Goal: Task Accomplishment & Management: Manage account settings

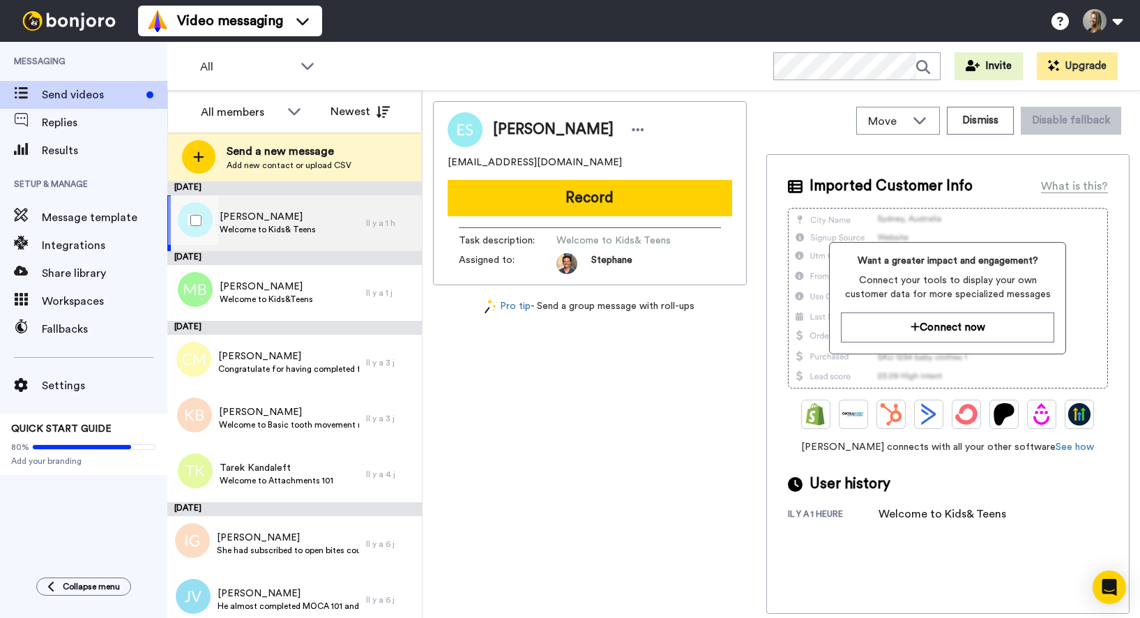
click at [281, 224] on span "Welcome to Kids& Teens" at bounding box center [268, 229] width 96 height 11
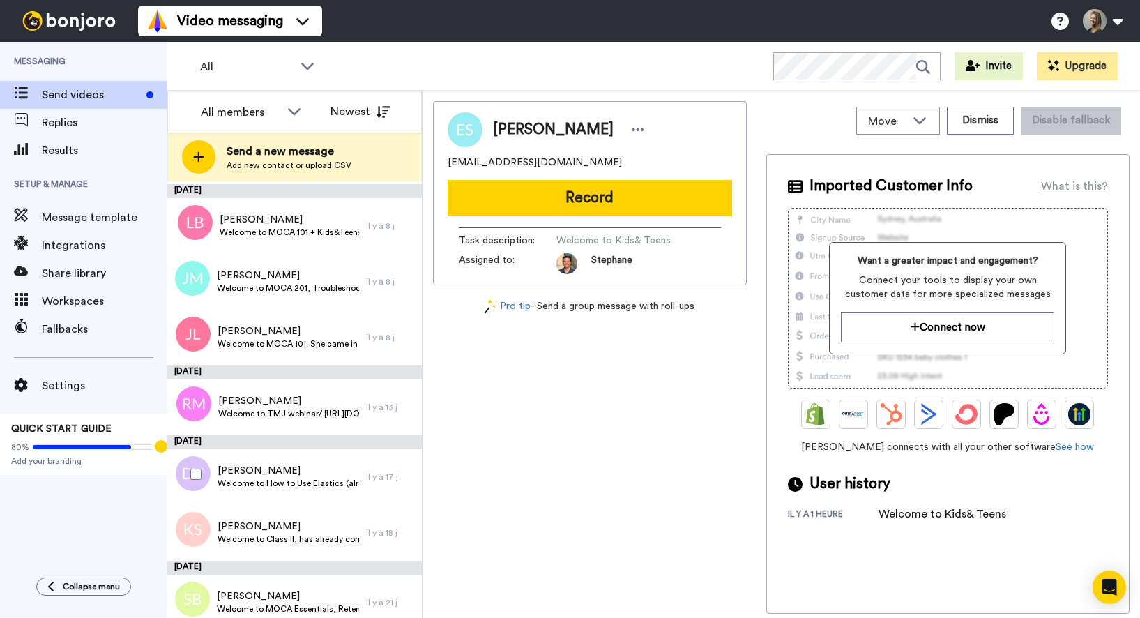
scroll to position [763, 0]
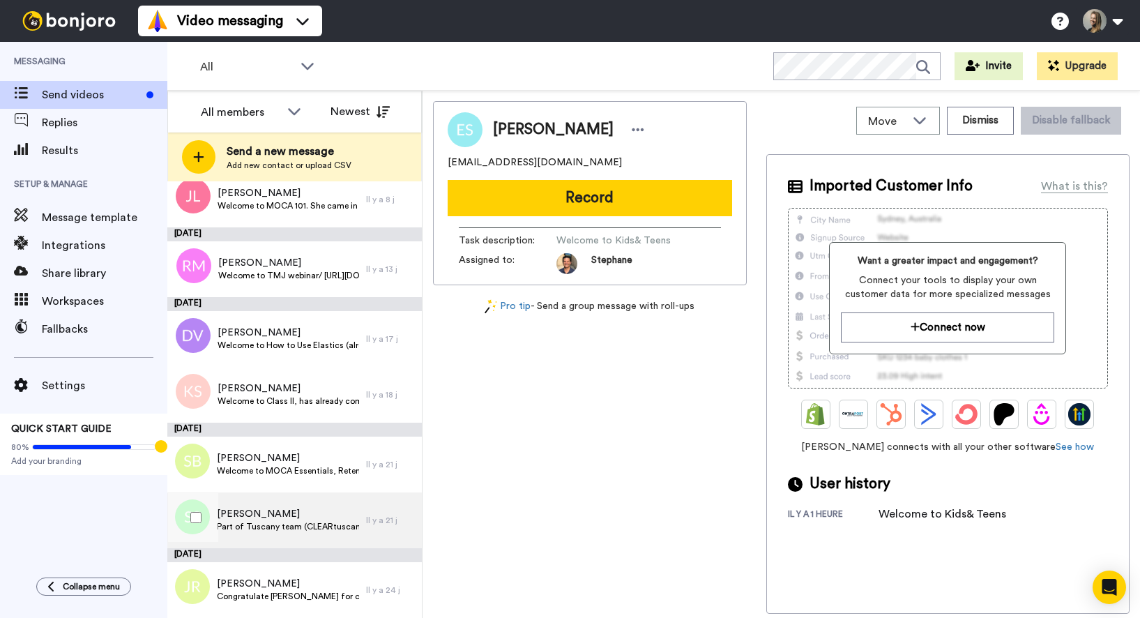
click at [280, 515] on span "[PERSON_NAME]" at bounding box center [288, 514] width 142 height 14
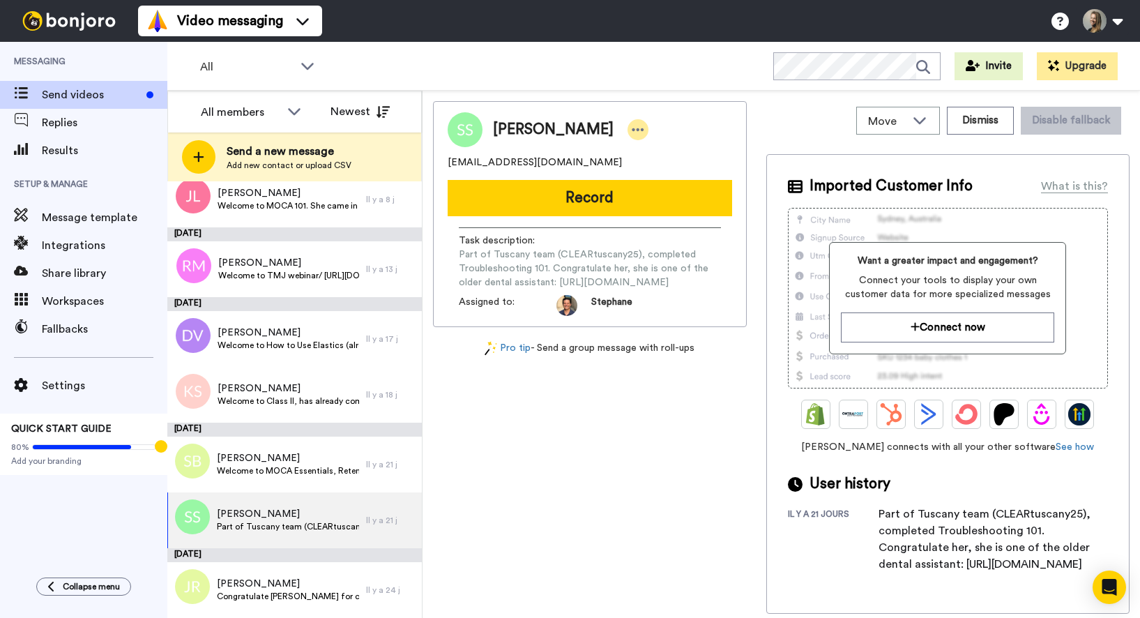
click at [632, 128] on icon at bounding box center [638, 129] width 12 height 3
click at [622, 153] on li "Edit contact" at bounding box center [634, 154] width 101 height 20
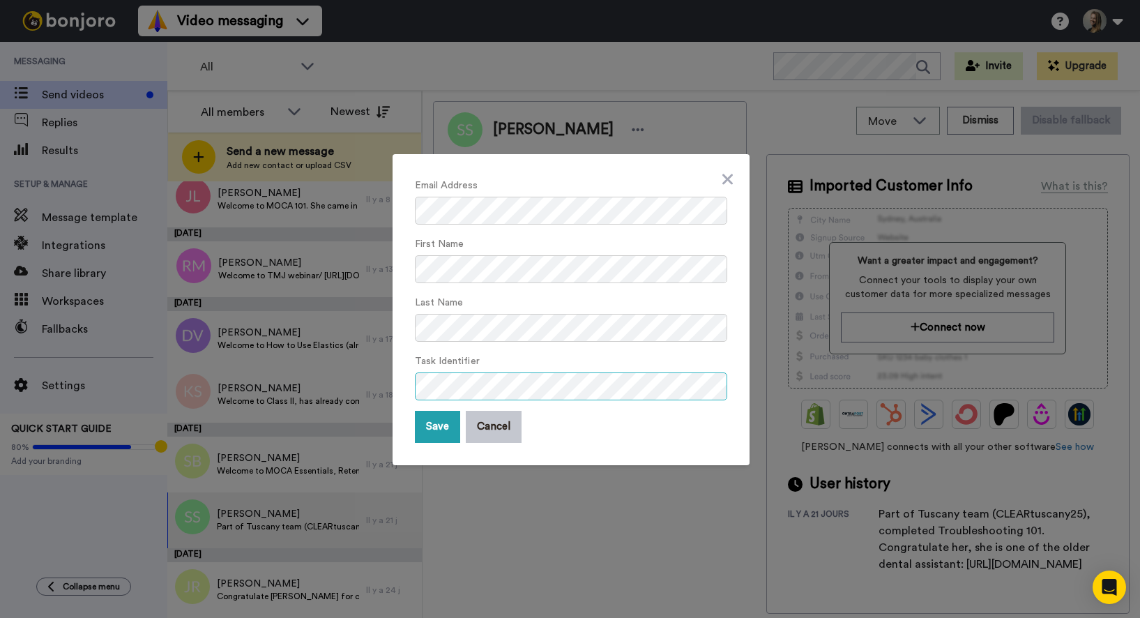
click at [408, 392] on div "Email Address First Name Last Name Task Identifier Save Cancel" at bounding box center [571, 309] width 357 height 311
click at [442, 429] on button "Save" at bounding box center [437, 427] width 45 height 32
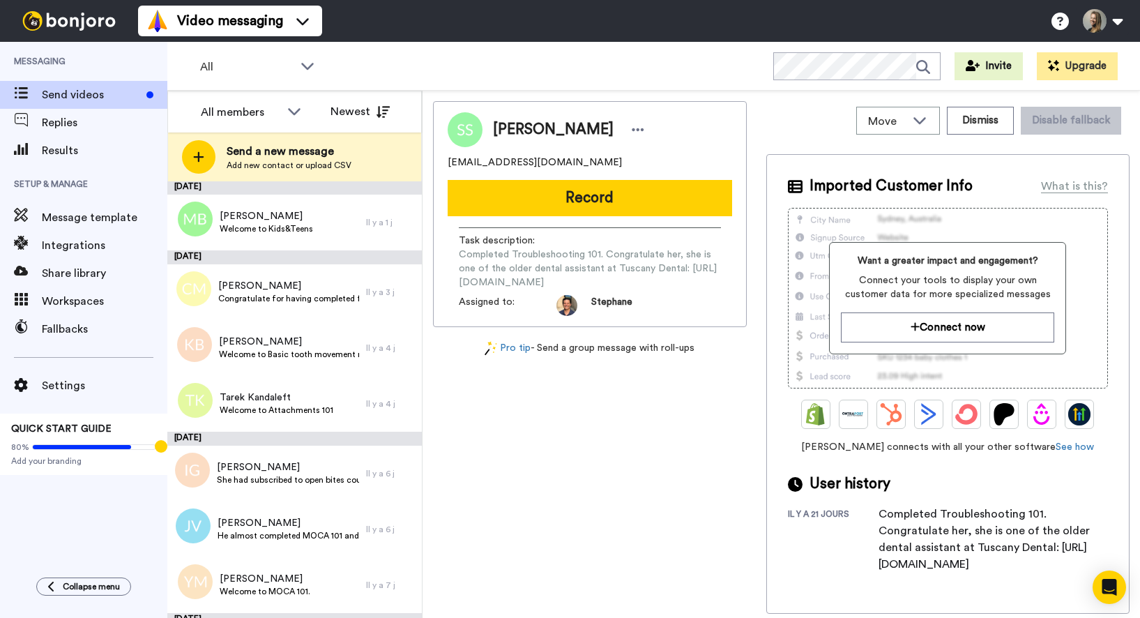
scroll to position [68, 0]
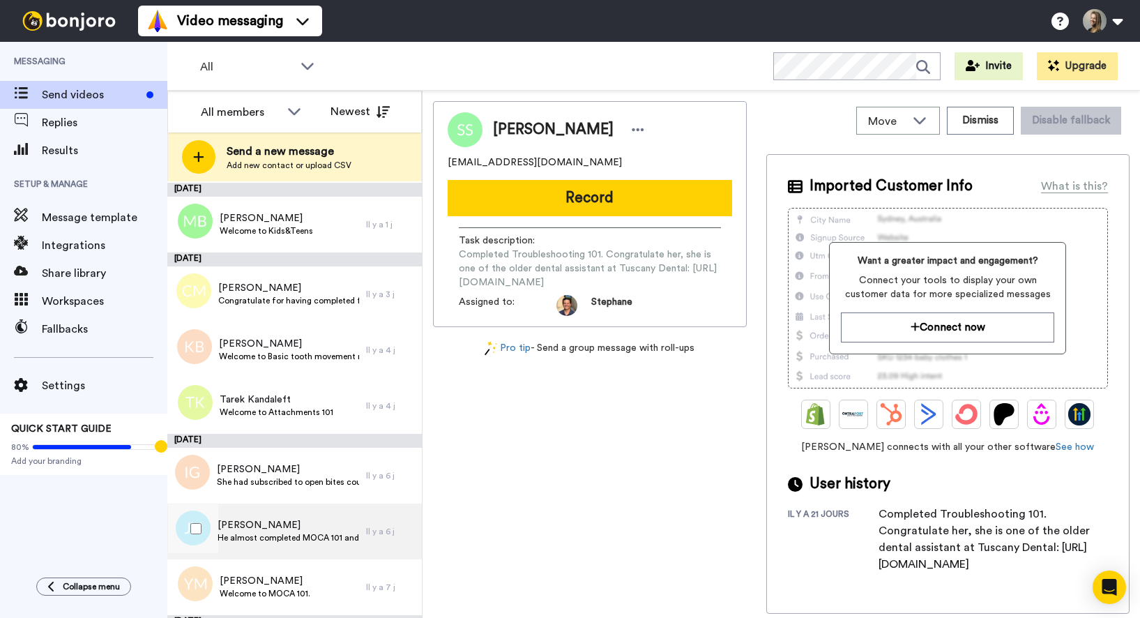
click at [274, 532] on span "He almost completed MOCA 101 and now has purchased MOCA 201. Congratulate and e…" at bounding box center [289, 537] width 142 height 11
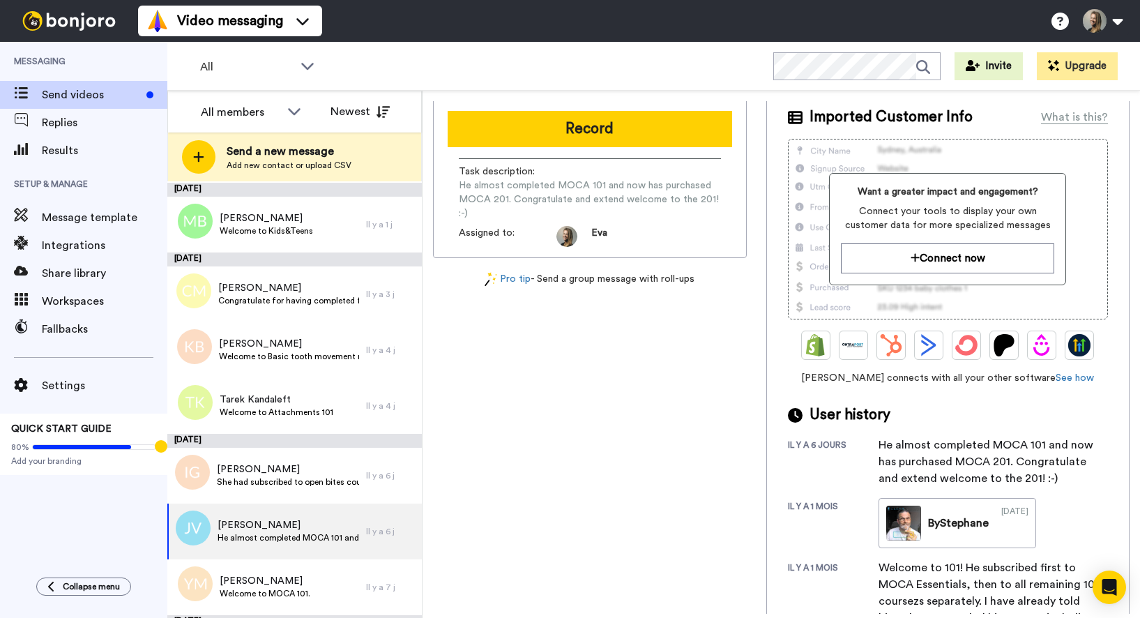
scroll to position [120, 0]
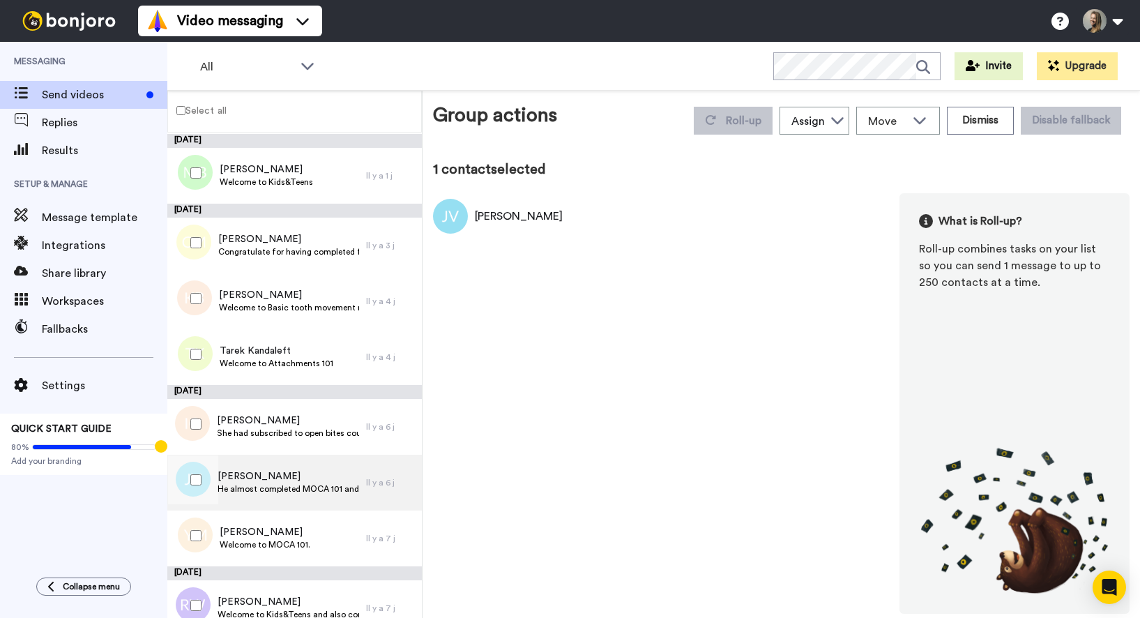
click at [344, 499] on div "Jasper Voorhorst He almost completed MOCA 101 and now has purchased MOCA 201. C…" at bounding box center [266, 483] width 199 height 56
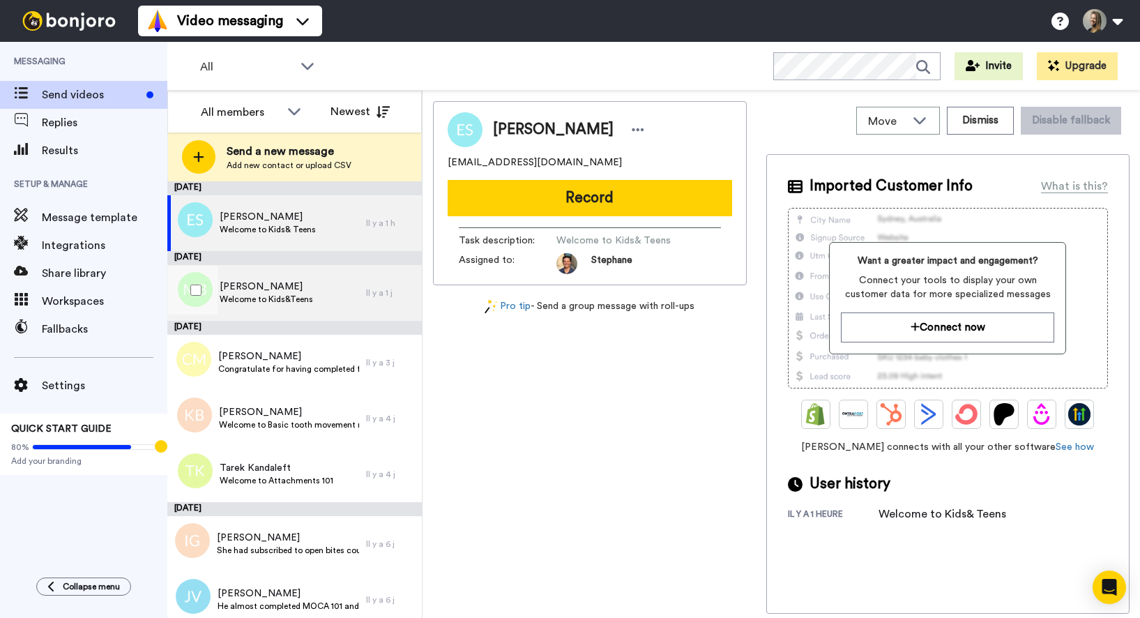
click at [294, 282] on span "[PERSON_NAME]" at bounding box center [266, 287] width 93 height 14
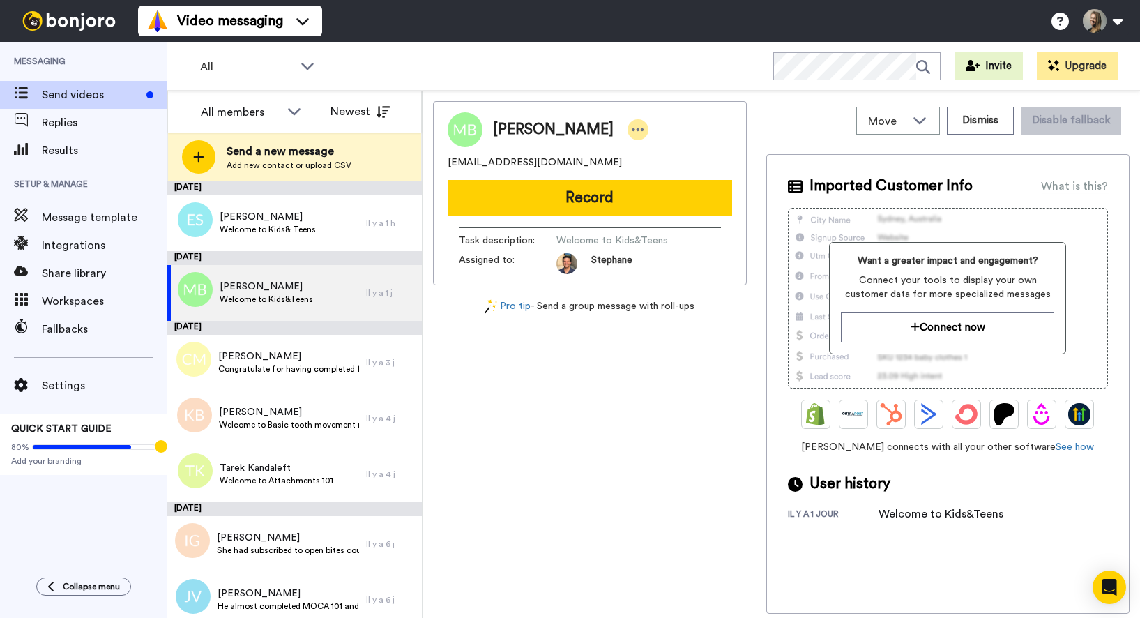
click at [632, 126] on icon at bounding box center [638, 130] width 13 height 14
click at [669, 151] on li "Edit contact" at bounding box center [662, 154] width 101 height 20
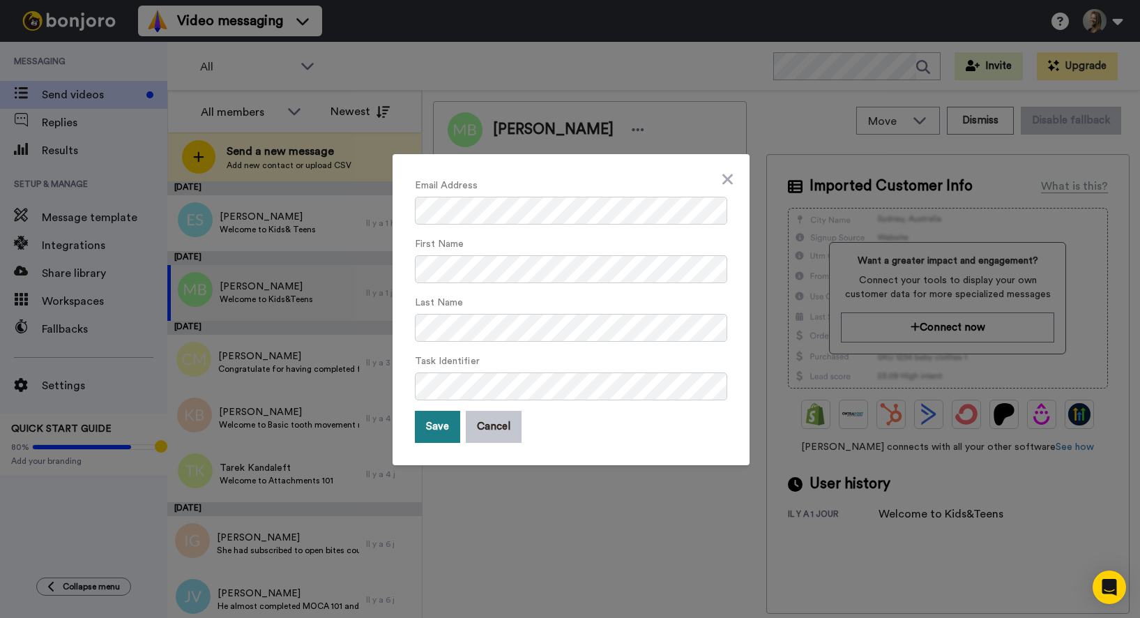
click at [432, 434] on button "Save" at bounding box center [437, 427] width 45 height 32
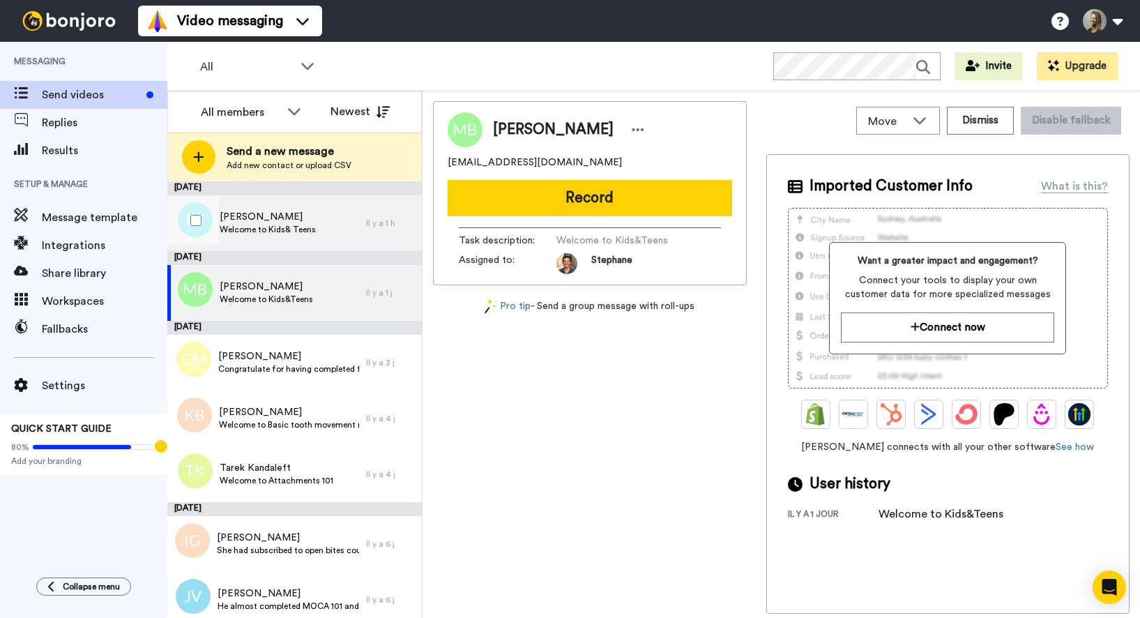
click at [264, 238] on div "Eddy Sauer Welcome to Kids& Teens" at bounding box center [266, 223] width 199 height 56
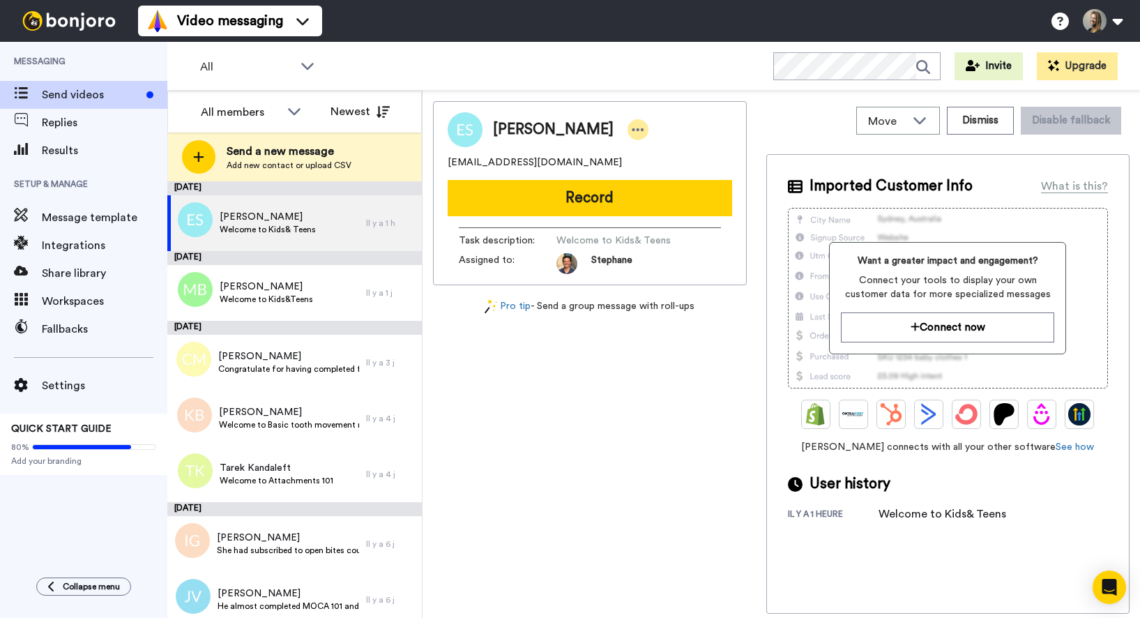
click at [632, 127] on icon at bounding box center [638, 130] width 13 height 14
click at [625, 153] on li "Edit contact" at bounding box center [631, 154] width 101 height 20
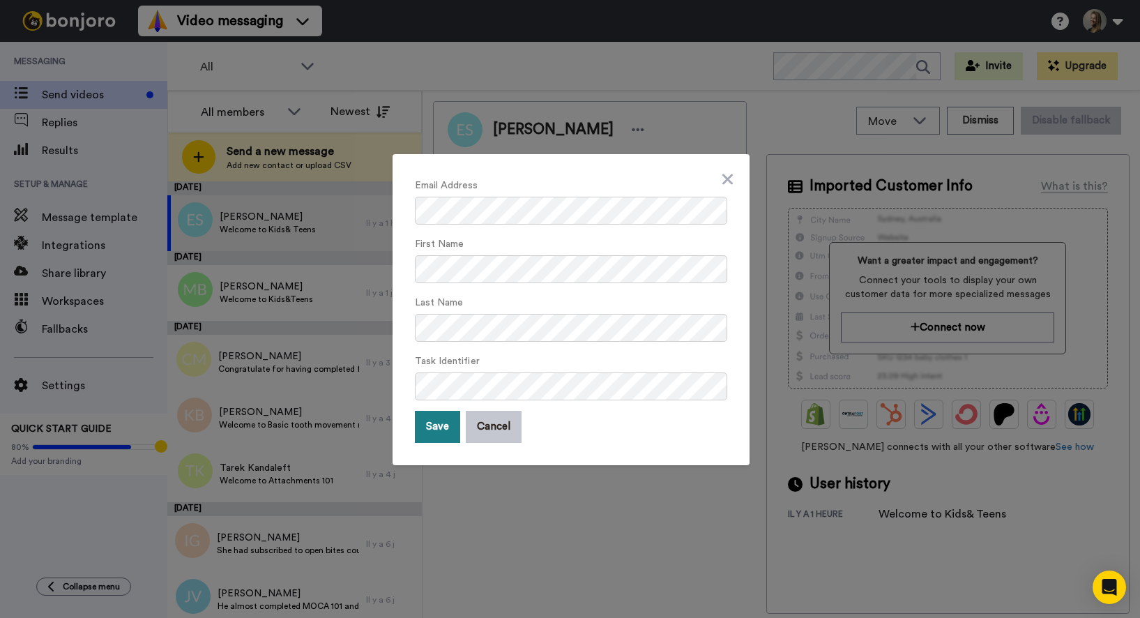
click at [439, 424] on button "Save" at bounding box center [437, 427] width 45 height 32
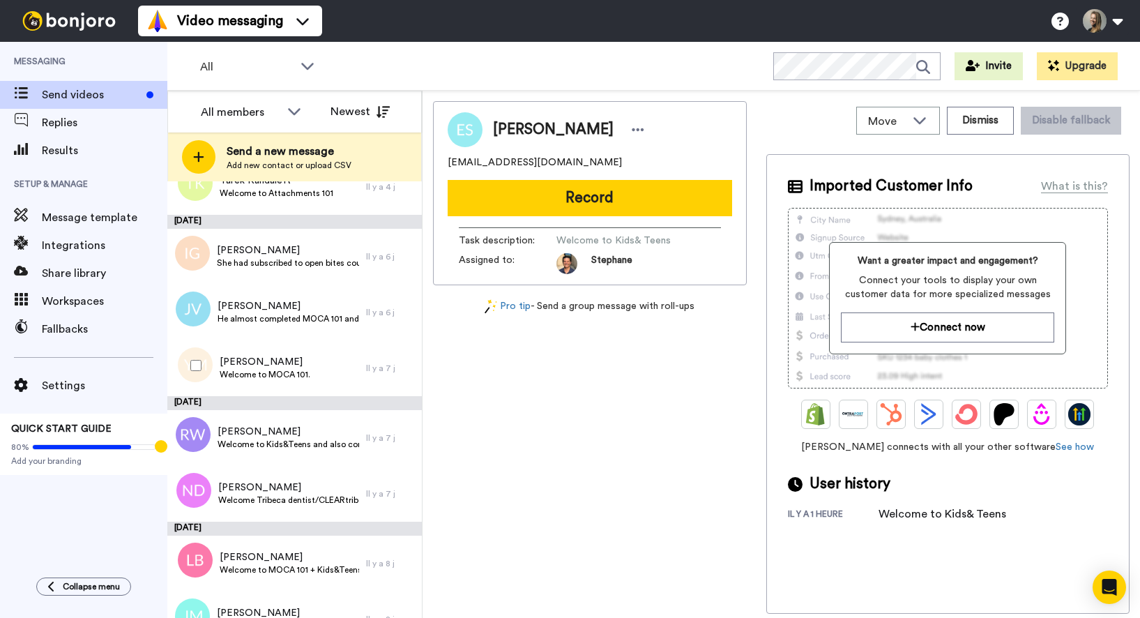
scroll to position [288, 0]
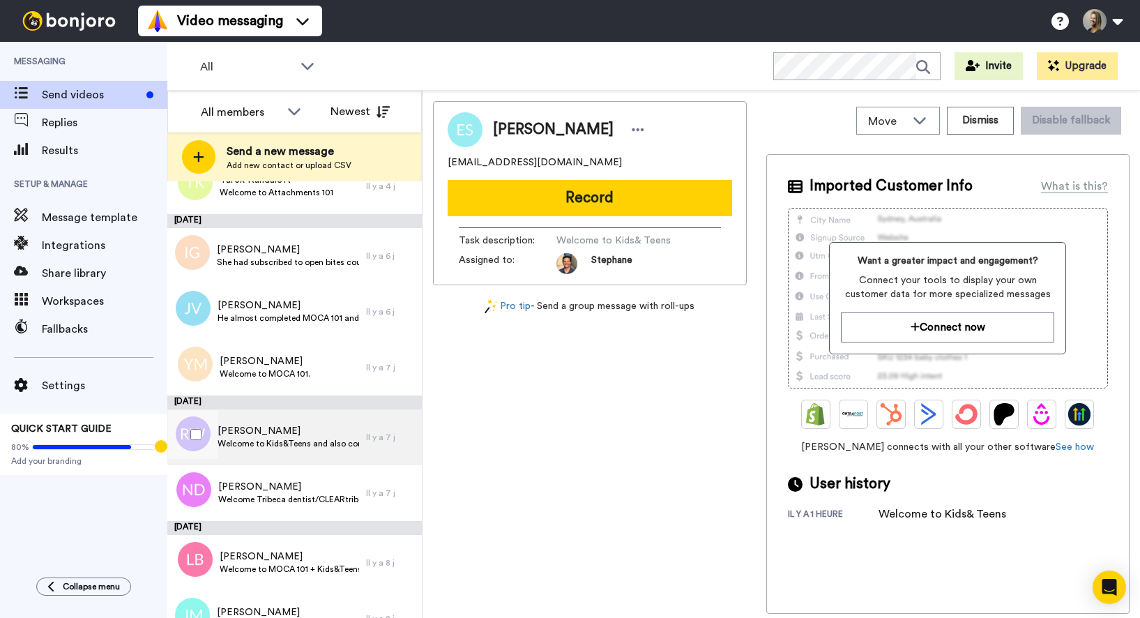
click at [264, 439] on span "Welcome to Kids&Teens and also completing MOCA 101. I offered a personal discou…" at bounding box center [289, 443] width 142 height 11
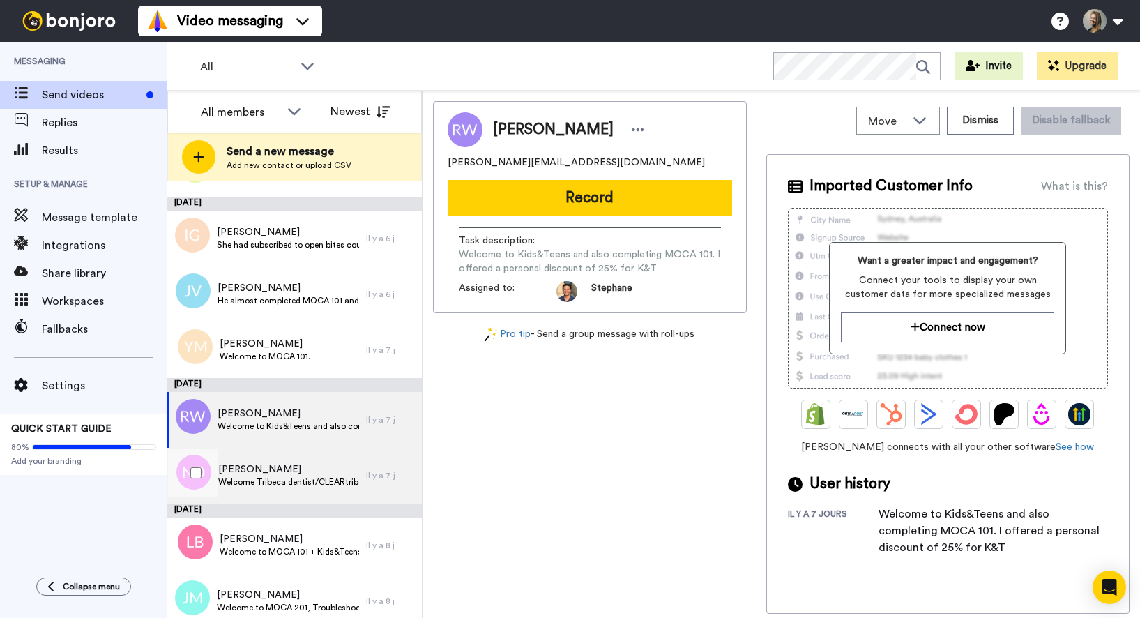
scroll to position [310, 0]
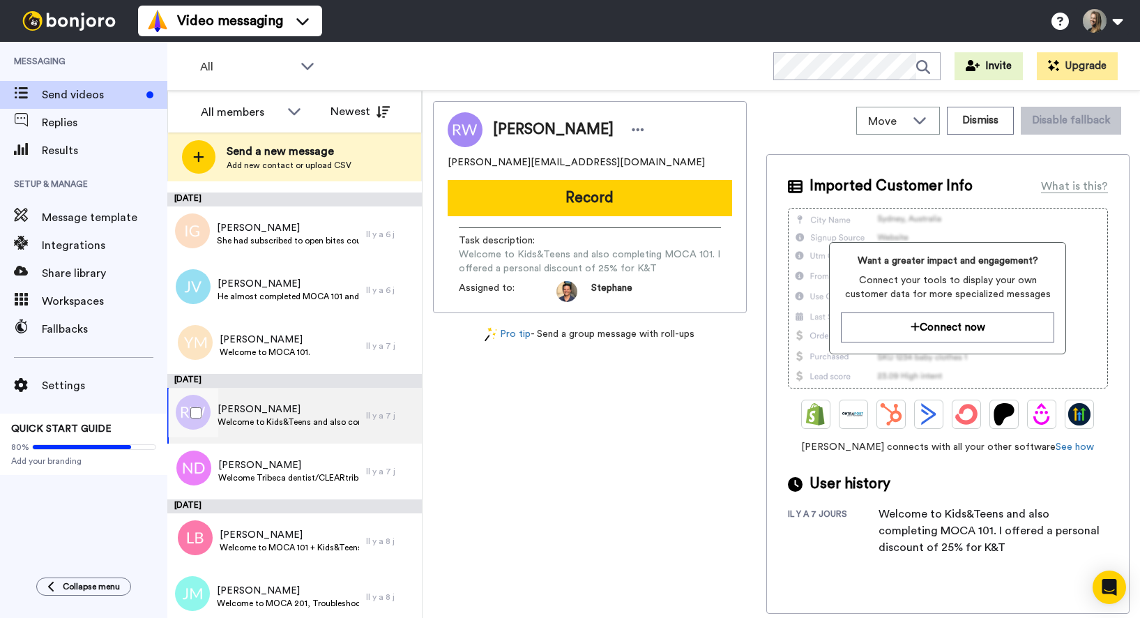
click at [310, 425] on span "Welcome to Kids&Teens and also completing MOCA 101. I offered a personal discou…" at bounding box center [289, 421] width 142 height 11
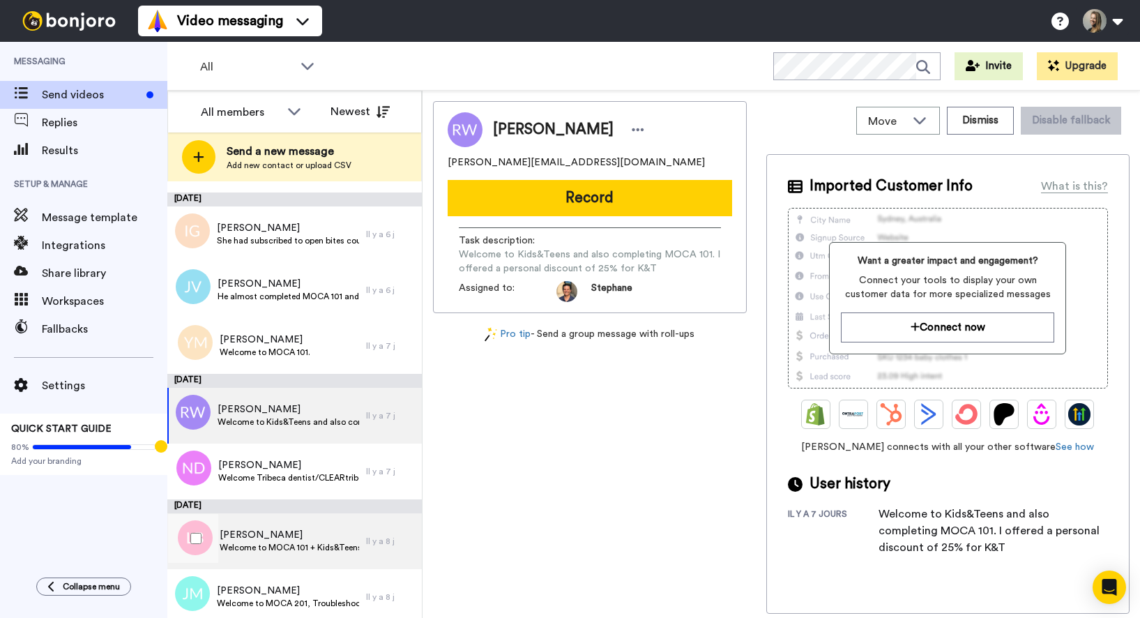
click at [301, 558] on div "Lyndsay Bates Welcome to MOCA 101 + Kids&Teens" at bounding box center [266, 541] width 199 height 56
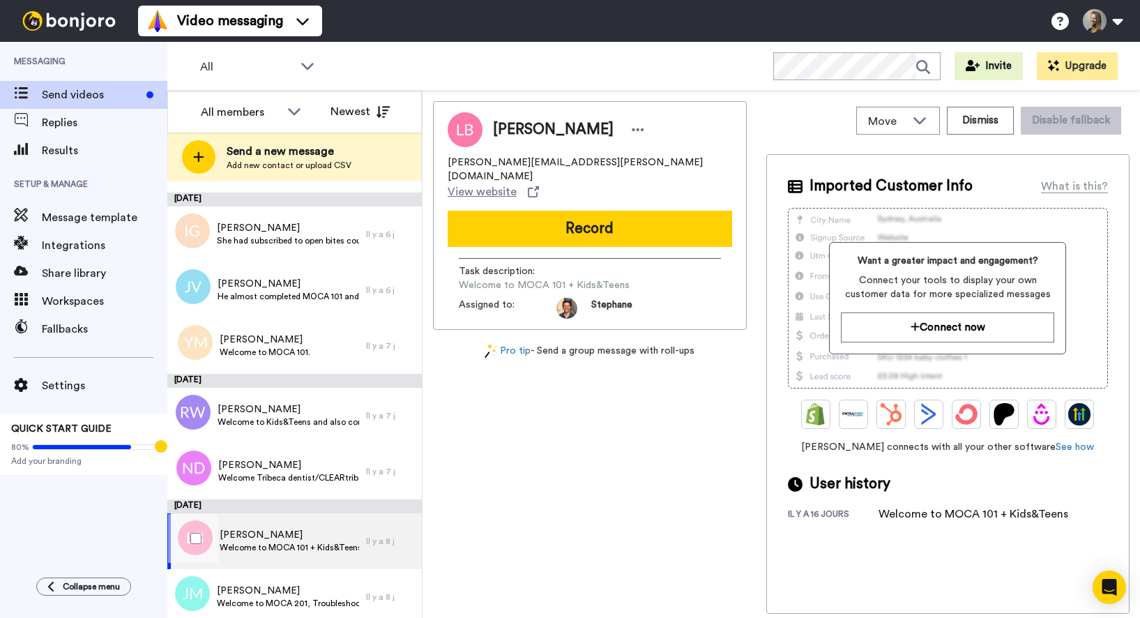
click at [234, 545] on span "Welcome to MOCA 101 + Kids&Teens" at bounding box center [289, 547] width 139 height 11
click at [632, 128] on icon at bounding box center [638, 130] width 13 height 14
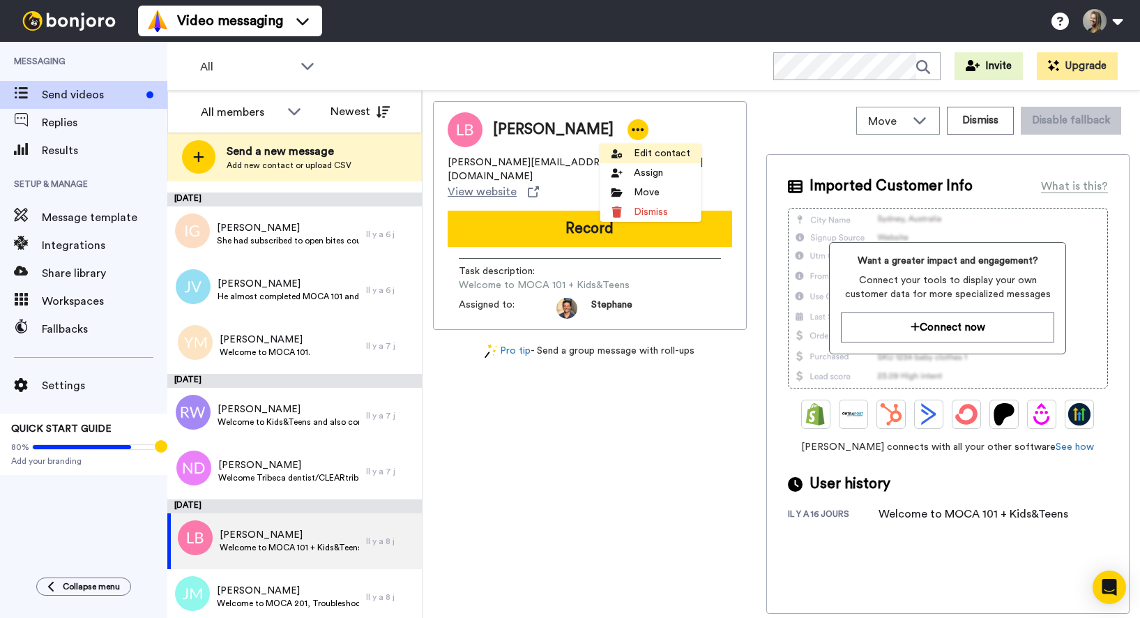
click at [650, 155] on li "Edit contact" at bounding box center [650, 154] width 101 height 20
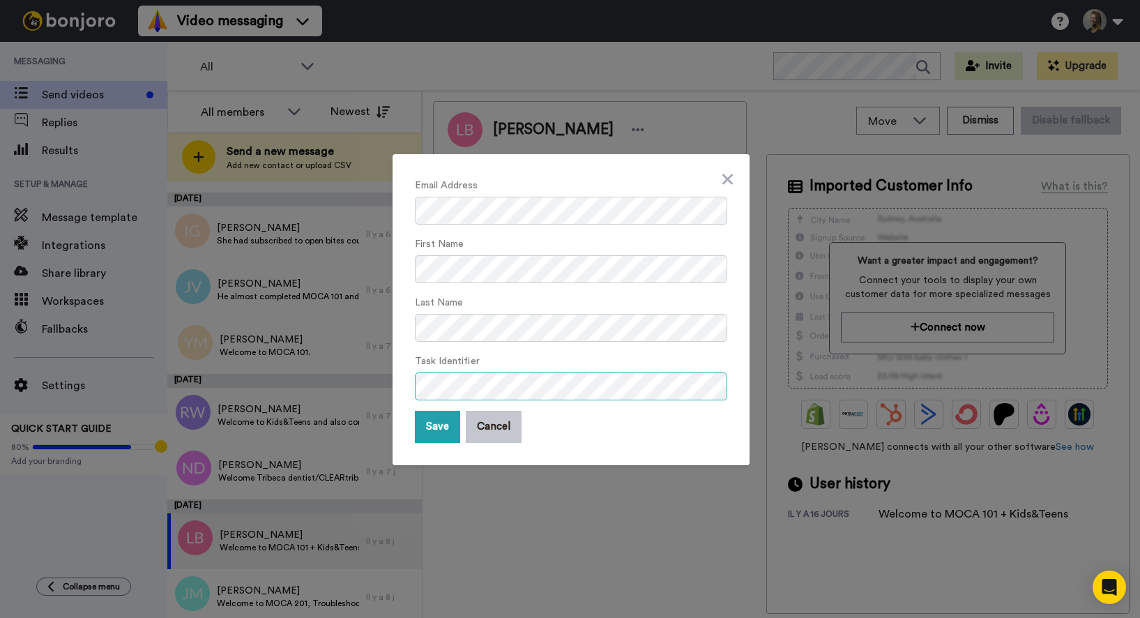
scroll to position [0, 261]
click at [425, 425] on button "Save" at bounding box center [437, 427] width 45 height 32
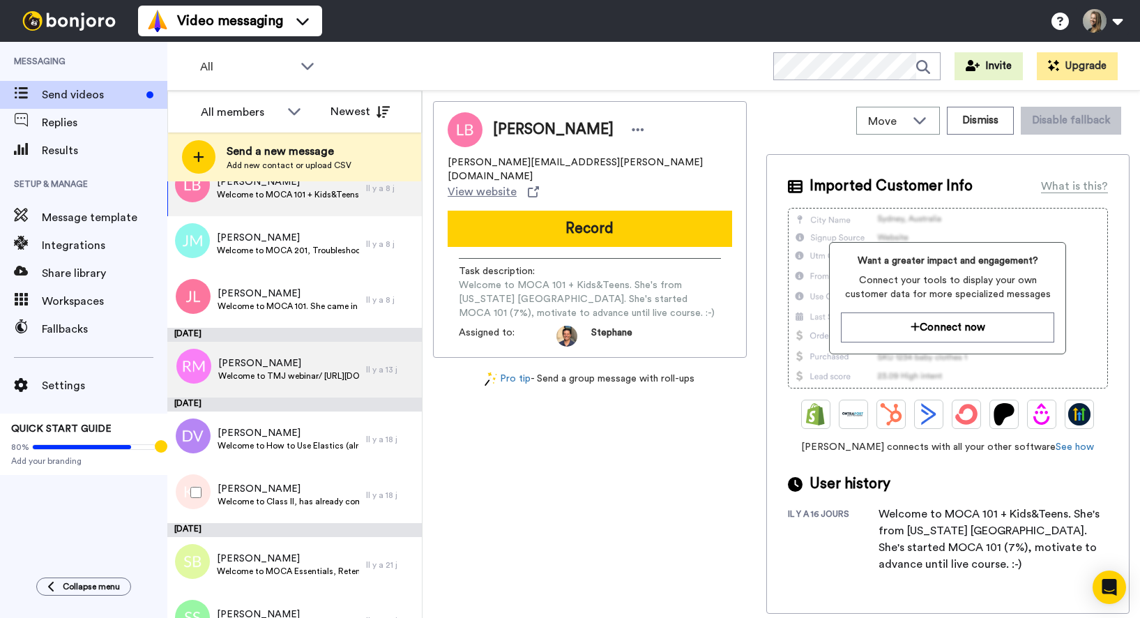
scroll to position [649, 0]
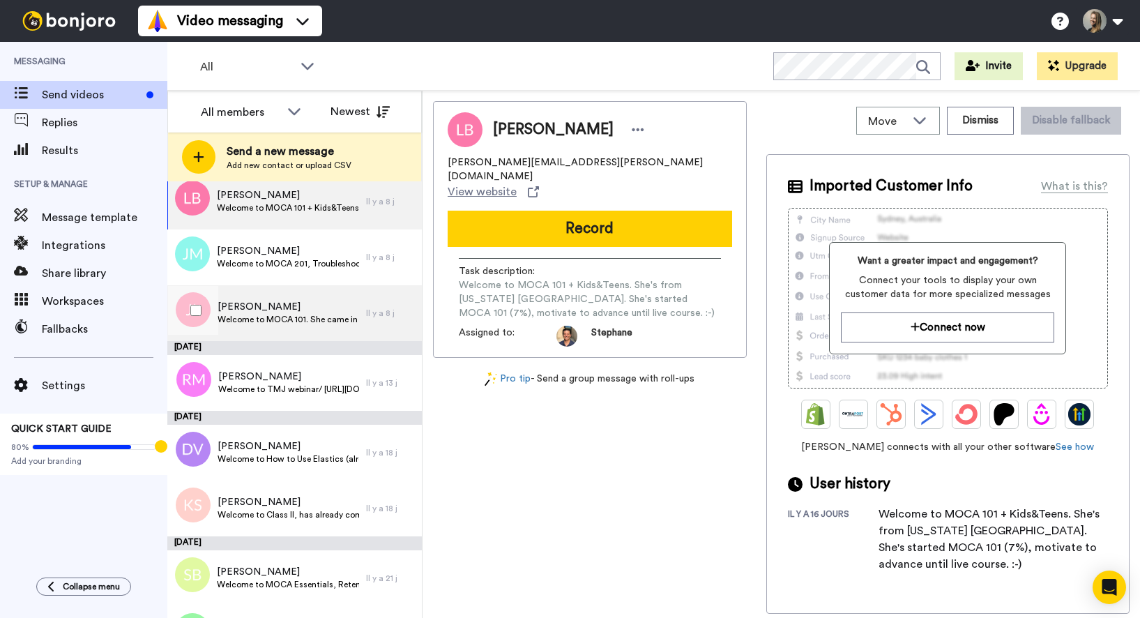
click at [271, 318] on span "Welcome to MOCA 101. She came in with promo code CLEAR123MOCA :-)/Has not acces…" at bounding box center [289, 319] width 142 height 11
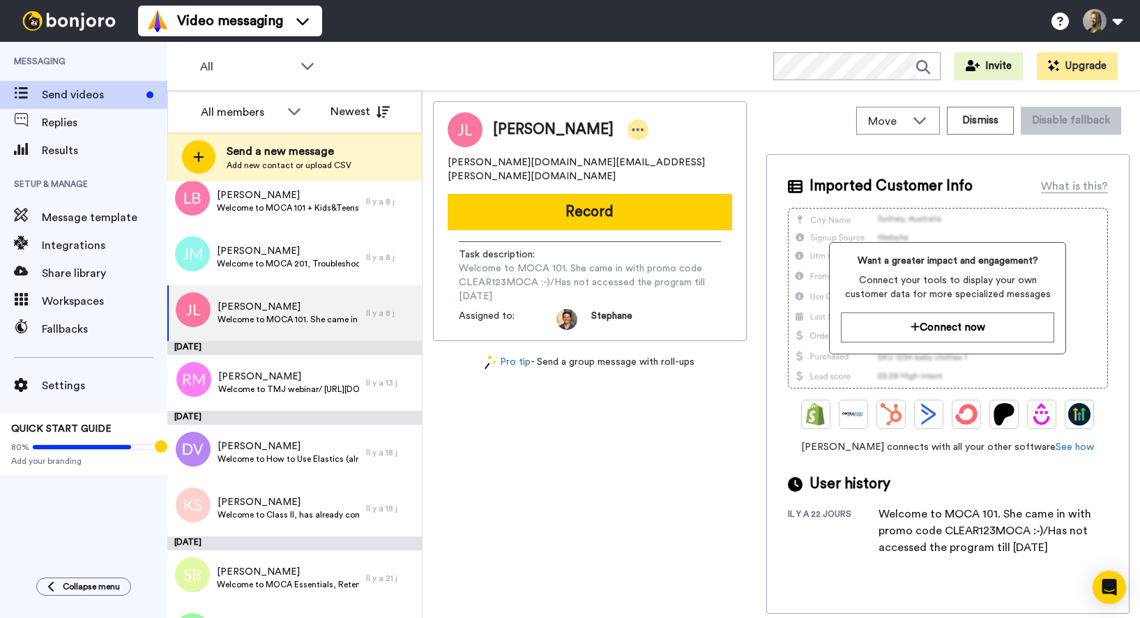
click at [632, 128] on icon at bounding box center [638, 130] width 13 height 14
click at [618, 153] on li "Edit contact" at bounding box center [617, 154] width 101 height 20
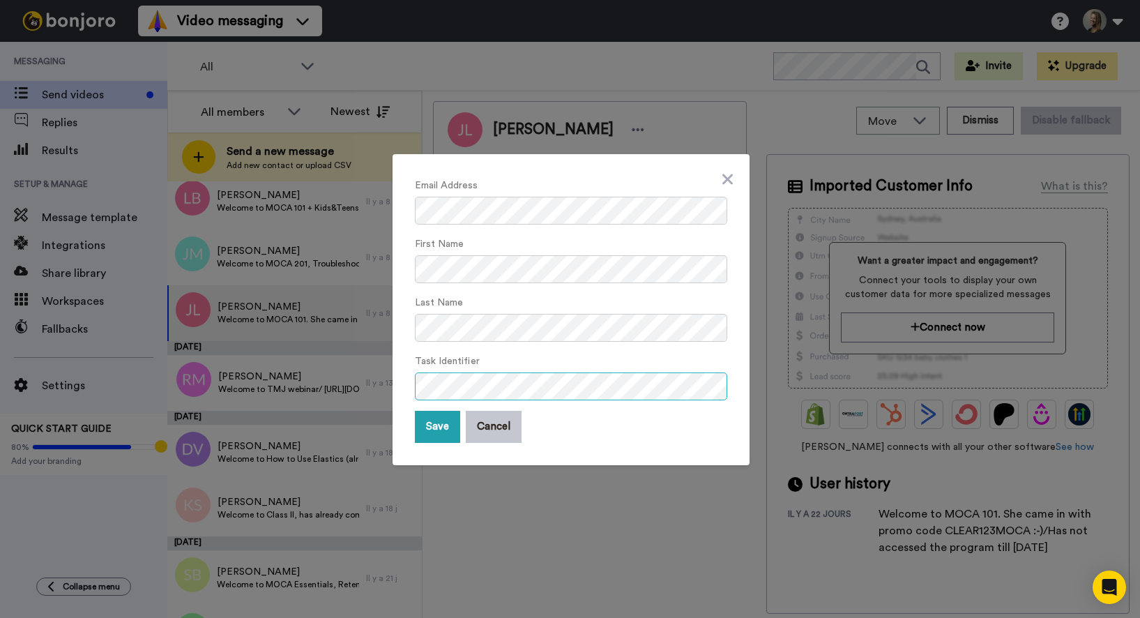
scroll to position [0, 694]
click at [423, 434] on button "Save" at bounding box center [437, 427] width 45 height 32
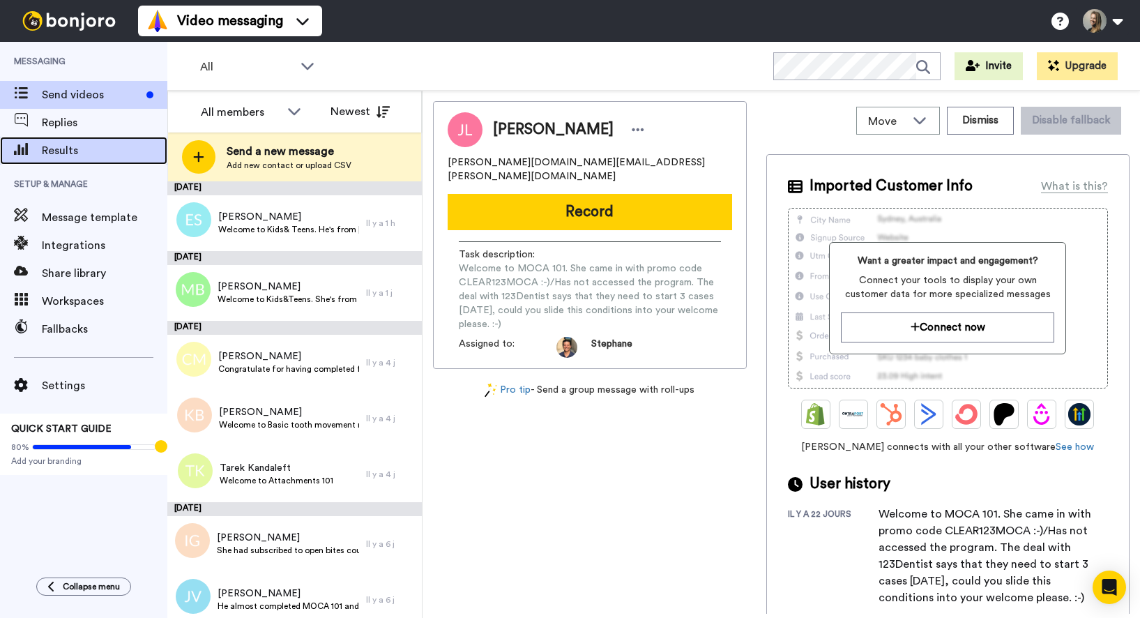
click at [78, 156] on span "Results" at bounding box center [104, 150] width 125 height 17
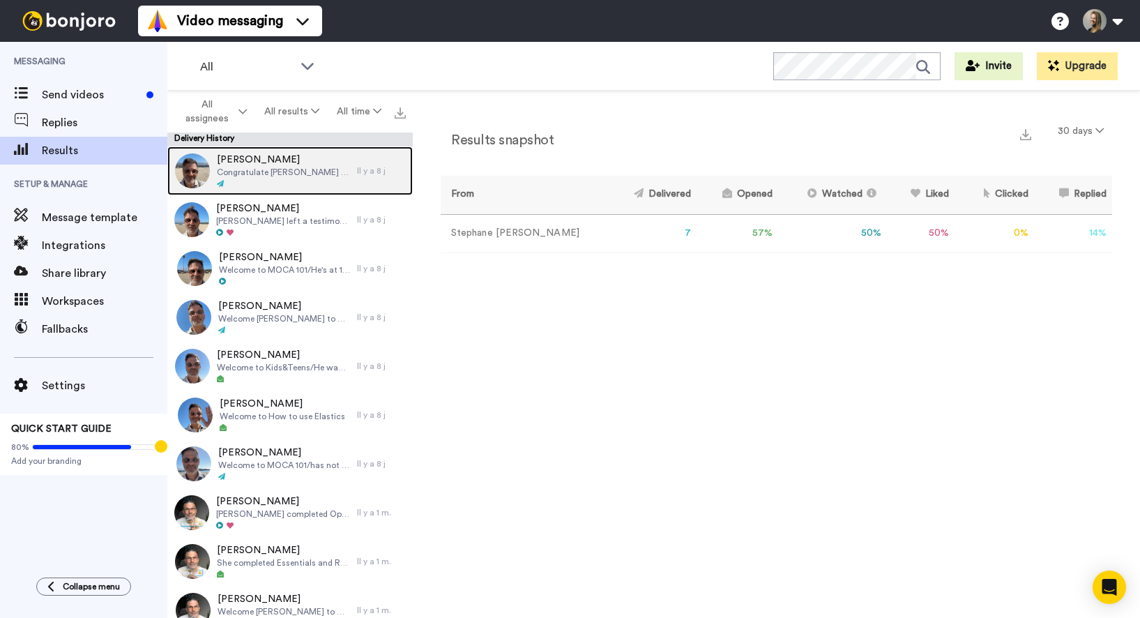
click at [309, 174] on span "Congratulate [PERSON_NAME] for completing MOCA 101. She started in February. Re…" at bounding box center [283, 172] width 133 height 11
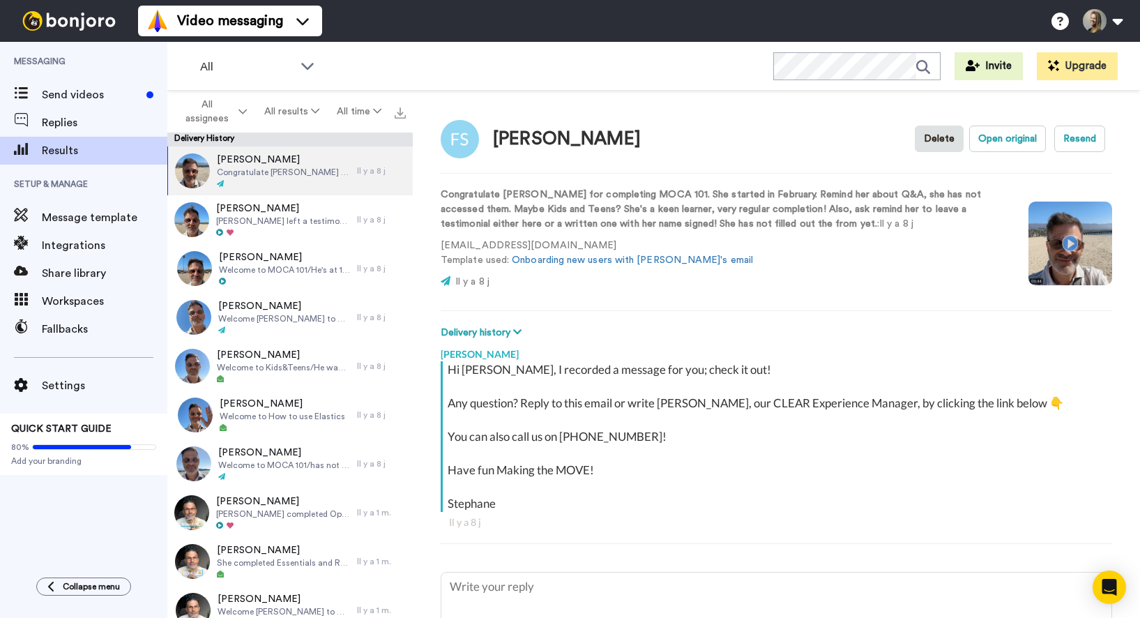
click at [1072, 241] on video at bounding box center [1070, 243] width 84 height 84
click at [1072, 248] on video at bounding box center [1070, 243] width 84 height 84
type textarea "x"
